Goal: Check status: Check status

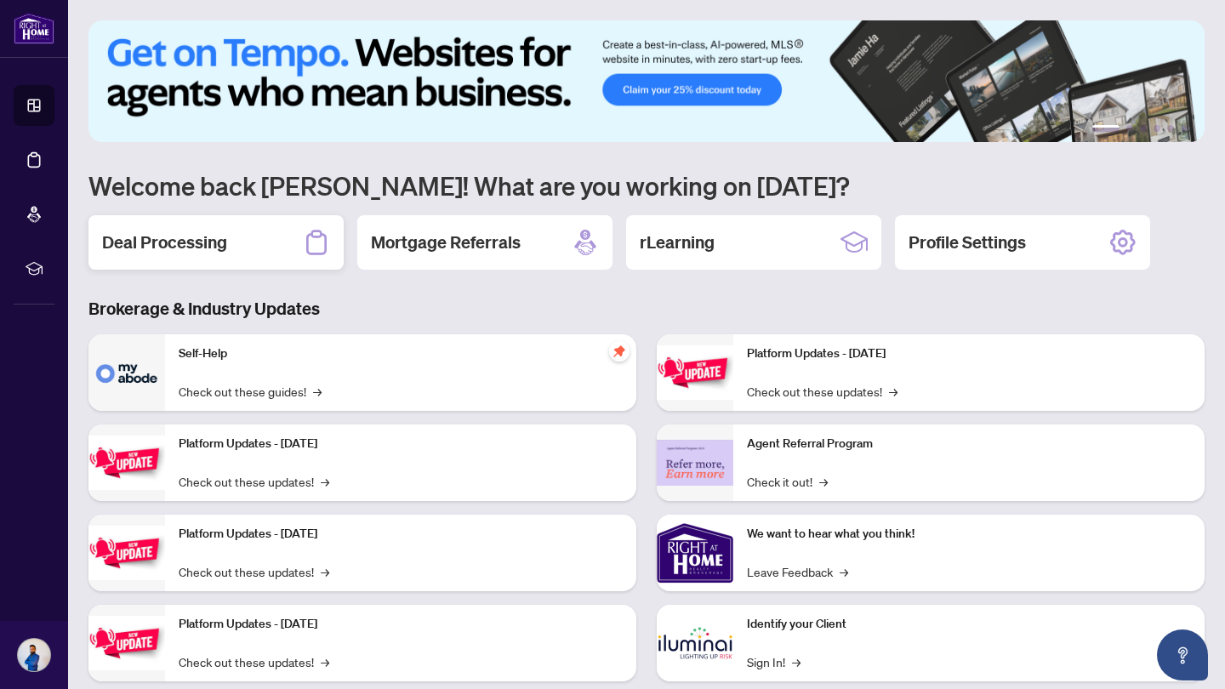
click at [177, 240] on h2 "Deal Processing" at bounding box center [164, 242] width 125 height 24
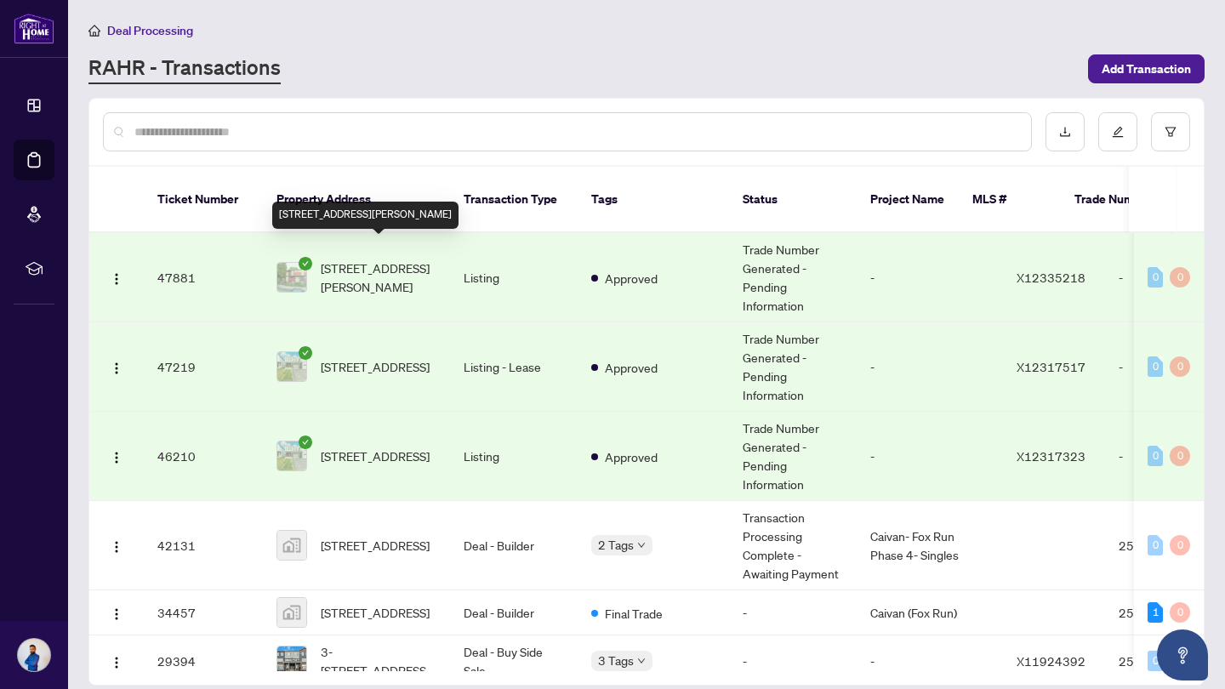
click at [427, 259] on span "[STREET_ADDRESS][PERSON_NAME]" at bounding box center [379, 277] width 116 height 37
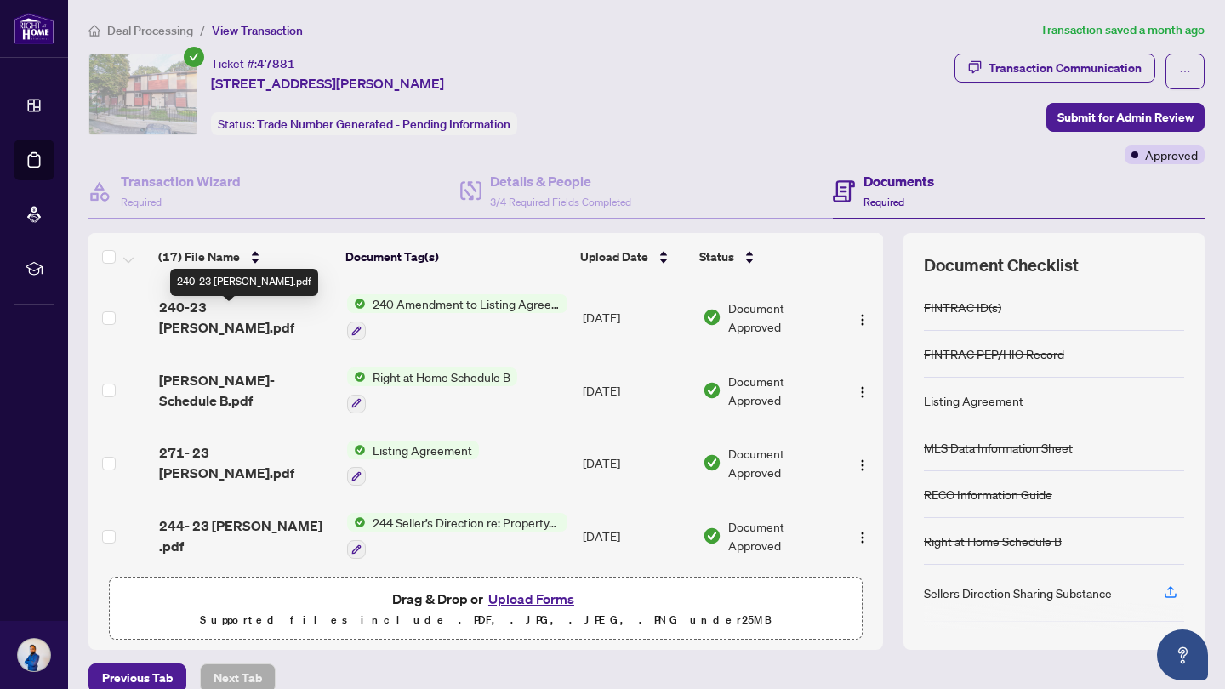
click at [212, 318] on span "240-23 [PERSON_NAME].pdf" at bounding box center [246, 317] width 175 height 41
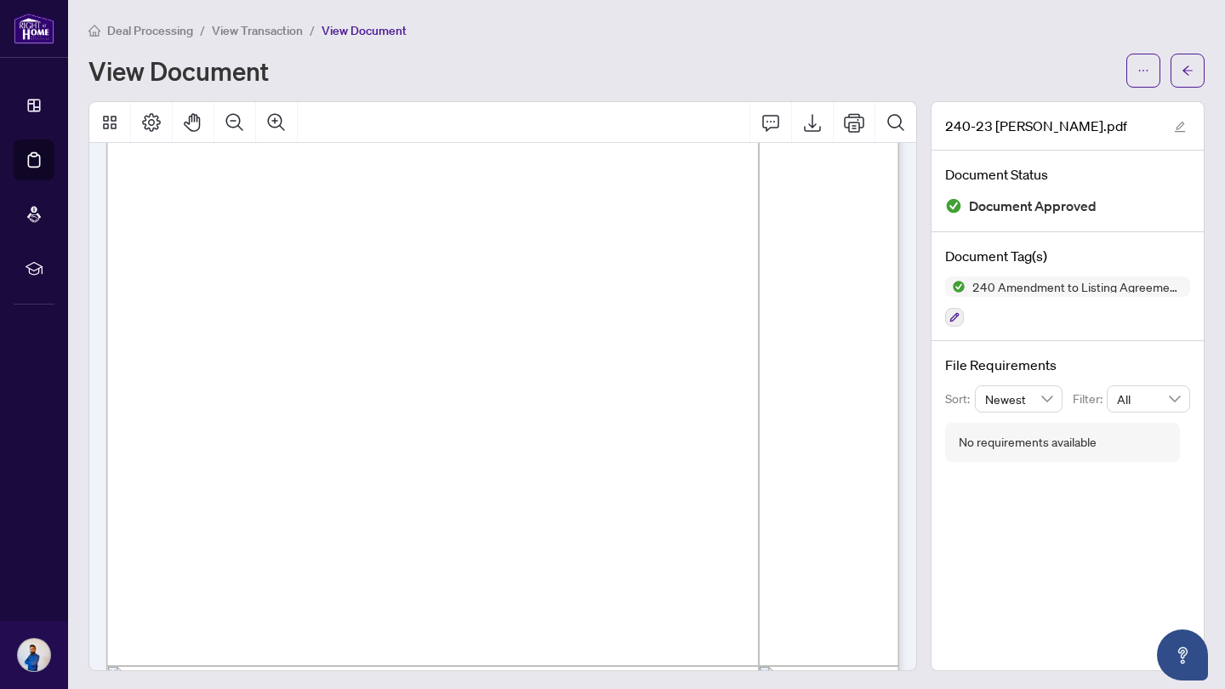
scroll to position [151, 0]
click at [1192, 73] on icon "arrow-left" at bounding box center [1187, 71] width 12 height 12
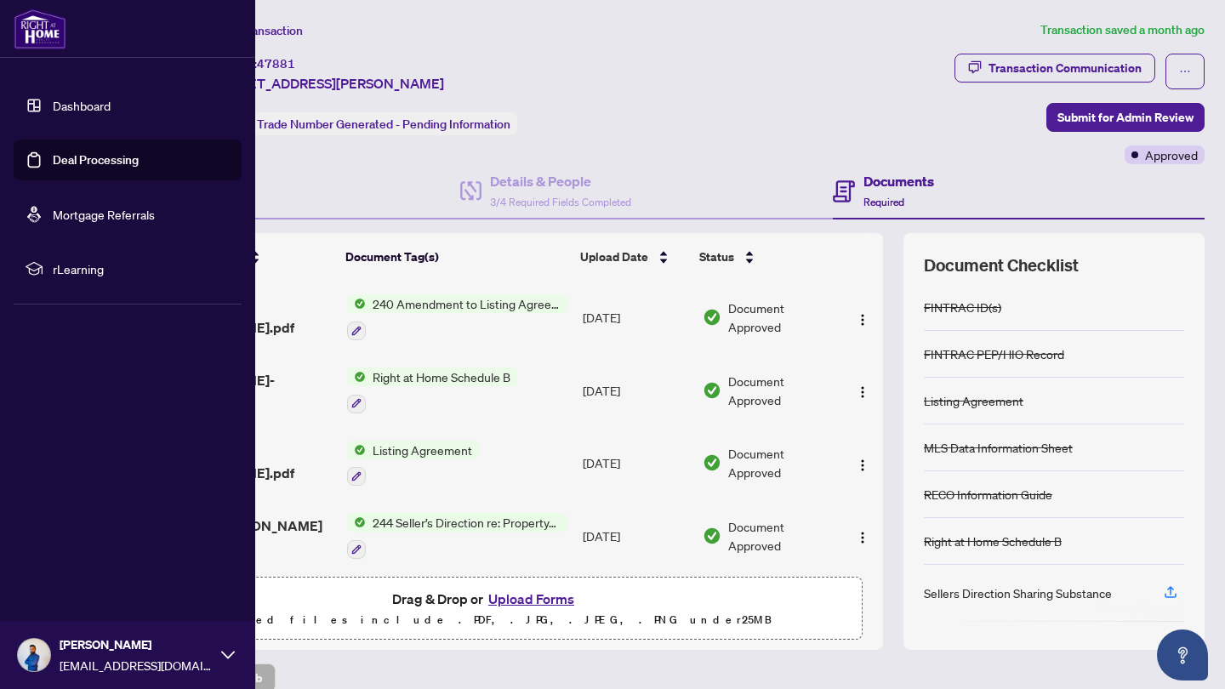
click at [53, 106] on link "Dashboard" at bounding box center [82, 105] width 58 height 15
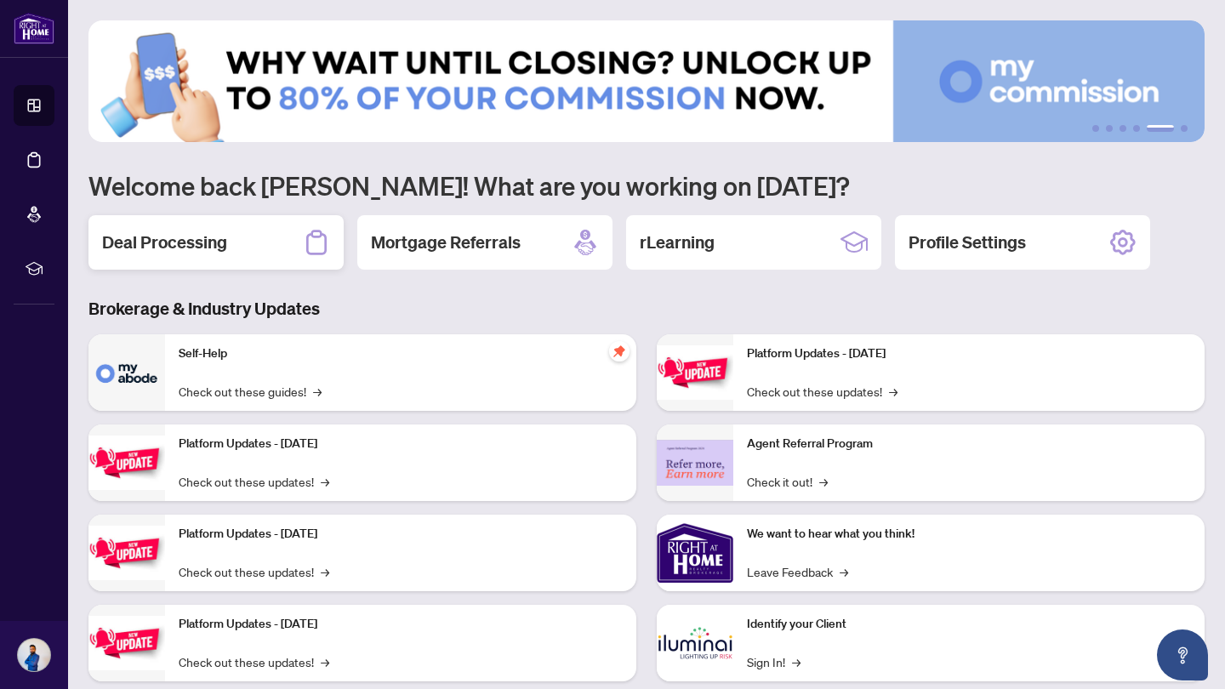
click at [275, 236] on div "Deal Processing" at bounding box center [215, 242] width 255 height 54
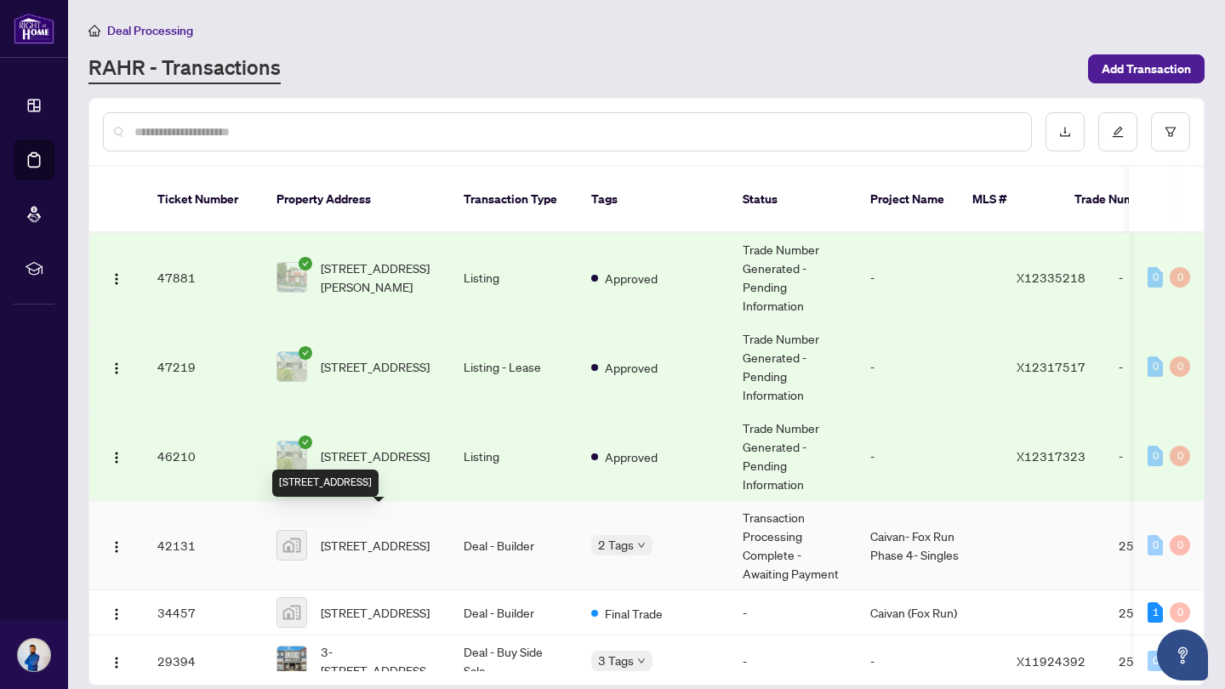
click at [396, 536] on span "[STREET_ADDRESS]" at bounding box center [375, 545] width 109 height 19
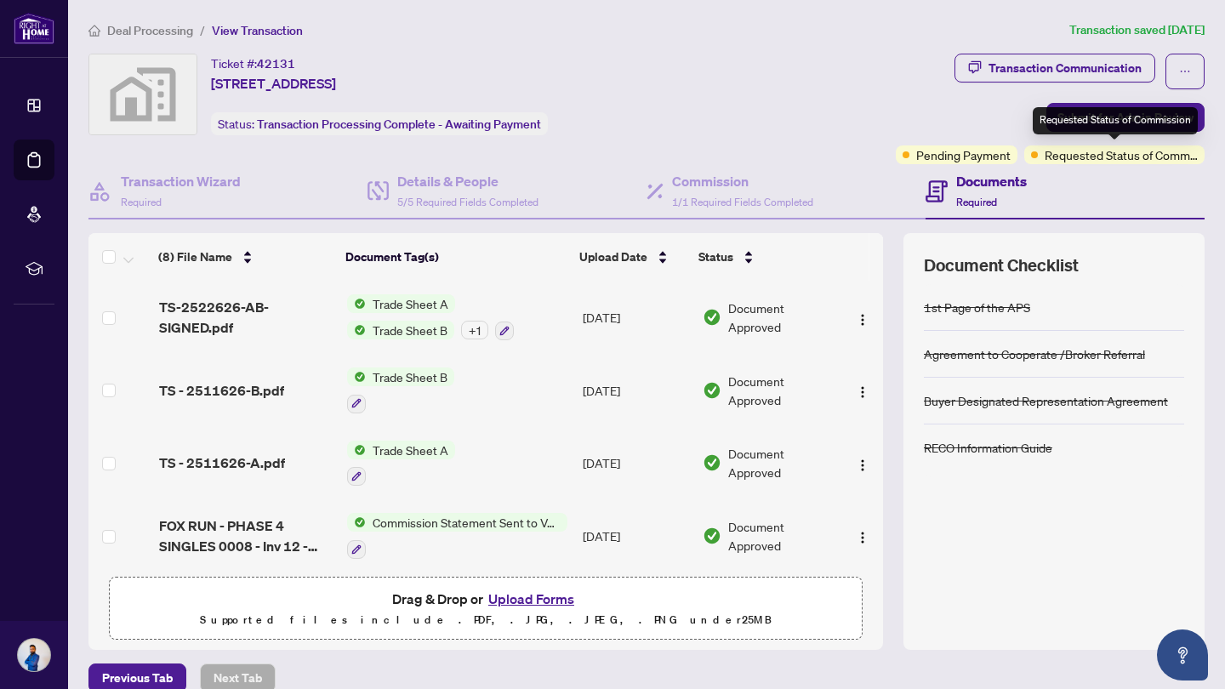
click at [1124, 161] on span "Requested Status of Commission" at bounding box center [1120, 154] width 153 height 19
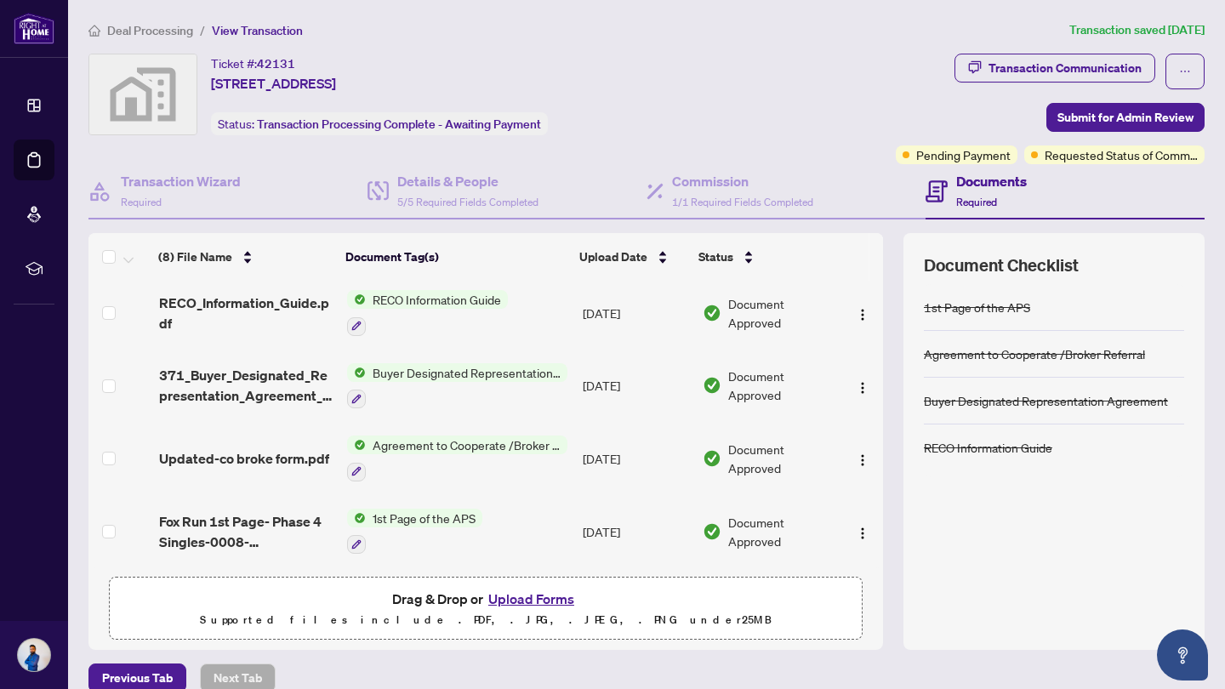
scroll to position [304, 0]
